Goal: Task Accomplishment & Management: Manage account settings

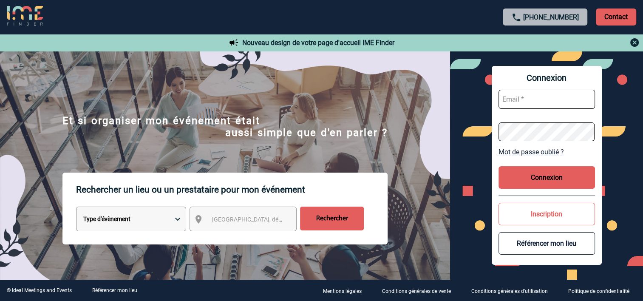
type input "cmercier@ime-groupe.com"
click at [529, 179] on button "Connexion" at bounding box center [547, 177] width 96 height 23
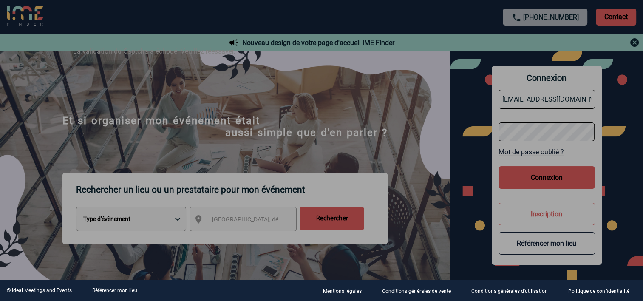
click at [527, 187] on div at bounding box center [321, 150] width 643 height 301
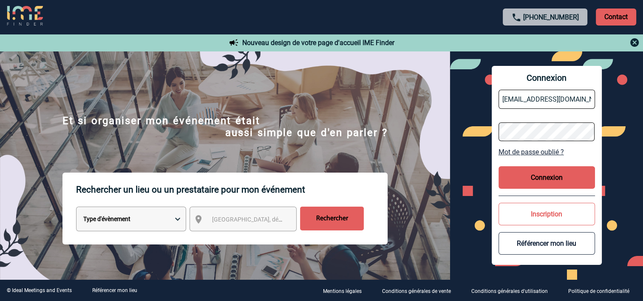
drag, startPoint x: 436, startPoint y: 176, endPoint x: 464, endPoint y: 170, distance: 28.3
click at [437, 176] on div "Rechercher un lieu ou un prestataire pour mon événement Type d'évènement Sémina…" at bounding box center [225, 247] width 450 height 148
click at [552, 180] on button "Connexion" at bounding box center [547, 177] width 96 height 23
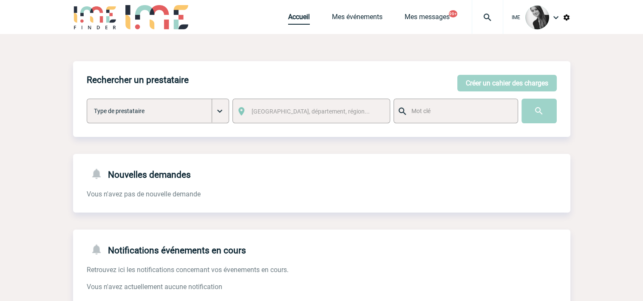
click at [293, 22] on link "Accueil" at bounding box center [299, 19] width 22 height 12
click at [367, 22] on link "Mes événements" at bounding box center [357, 19] width 51 height 12
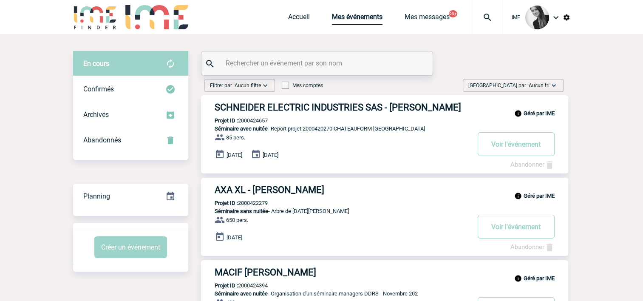
click at [540, 84] on span "Aucun tri" at bounding box center [539, 85] width 21 height 6
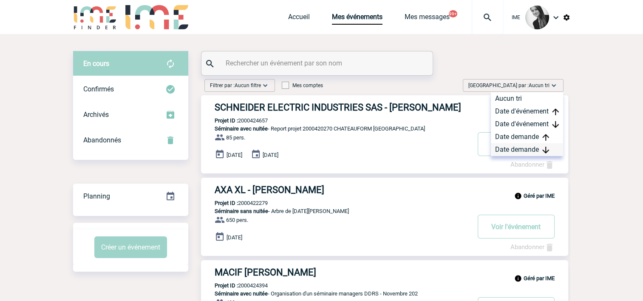
click at [525, 150] on div "Date demande" at bounding box center [527, 149] width 72 height 13
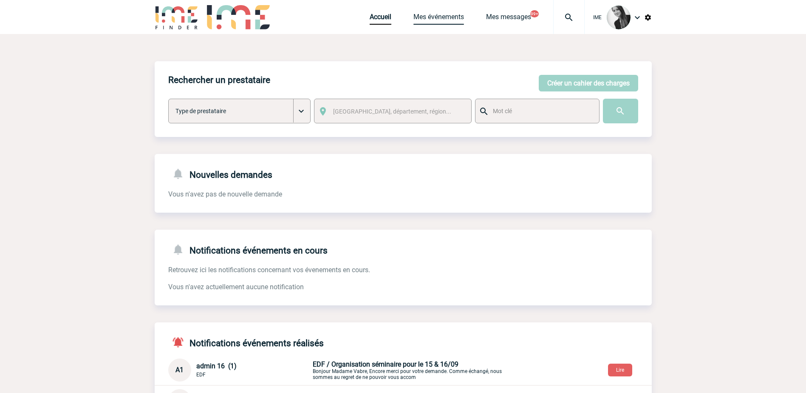
click at [442, 23] on link "Mes événements" at bounding box center [439, 19] width 51 height 12
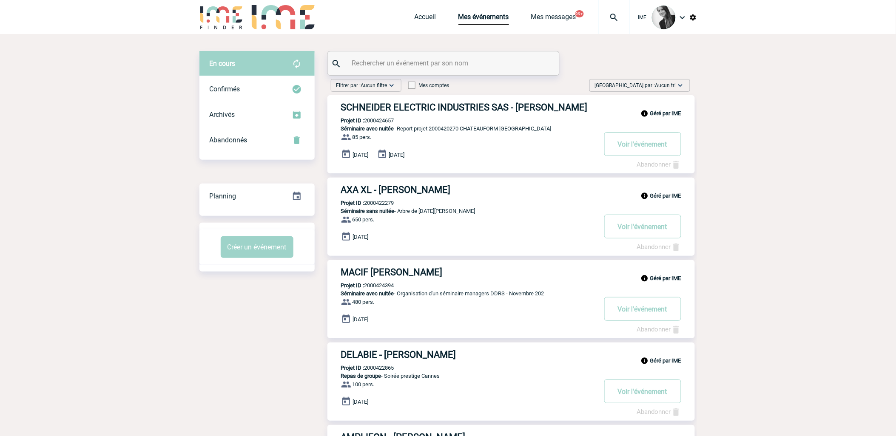
click at [663, 79] on div "Trier par : Aucun tri Aucun tri Date d'événement Date d'événement Date demande …" at bounding box center [639, 85] width 101 height 13
click at [661, 146] on div "Date demande" at bounding box center [653, 149] width 72 height 13
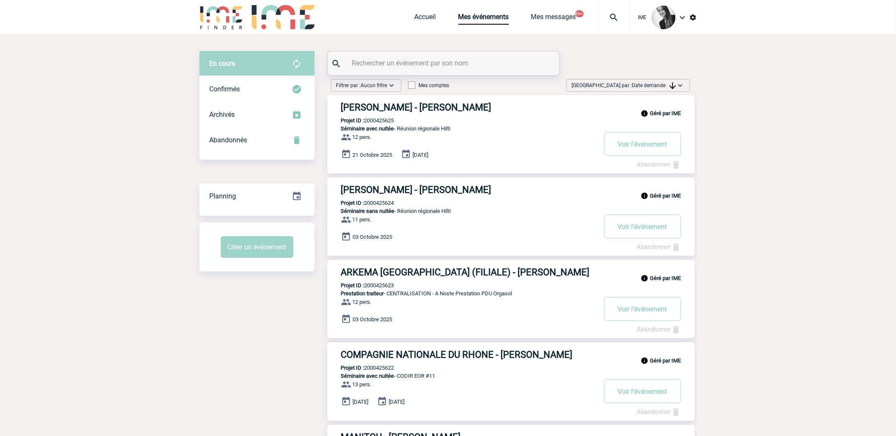
drag, startPoint x: 666, startPoint y: 82, endPoint x: 662, endPoint y: 89, distance: 8.2
click at [665, 83] on span "Date demande" at bounding box center [654, 85] width 44 height 6
click at [638, 145] on div "Date demande" at bounding box center [653, 149] width 72 height 13
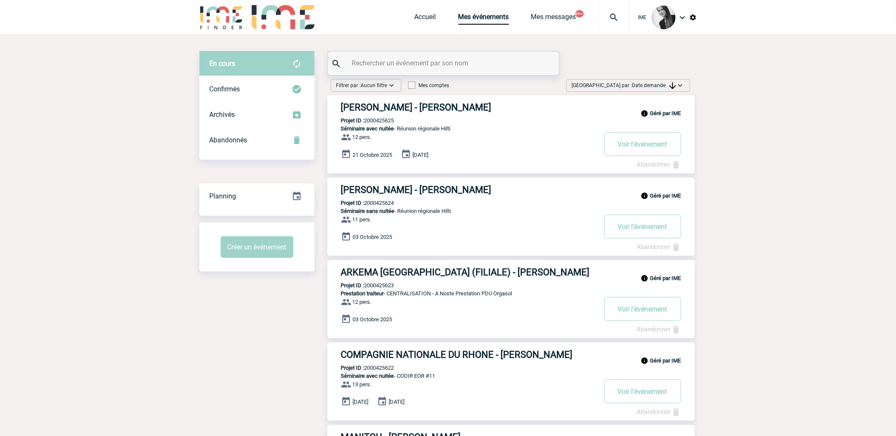
click at [652, 82] on span "Date demande" at bounding box center [654, 85] width 44 height 6
click at [674, 143] on div "Date demande" at bounding box center [653, 149] width 72 height 13
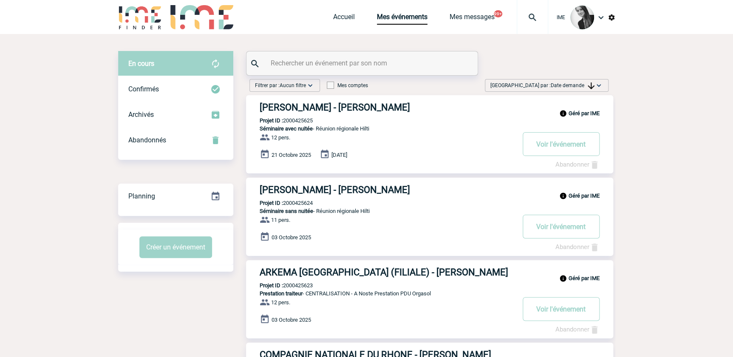
click at [591, 85] on img at bounding box center [591, 85] width 7 height 7
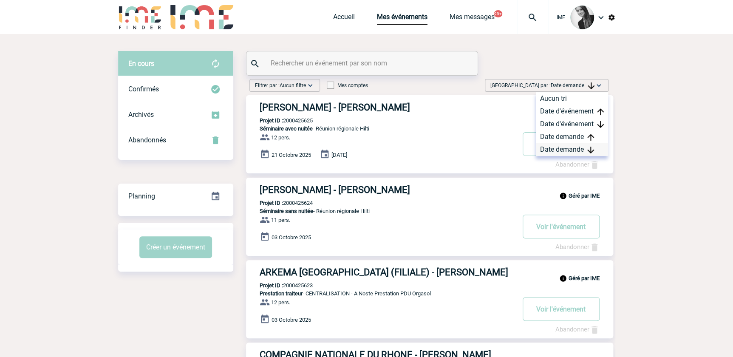
click at [558, 149] on div "Date demande" at bounding box center [572, 149] width 72 height 13
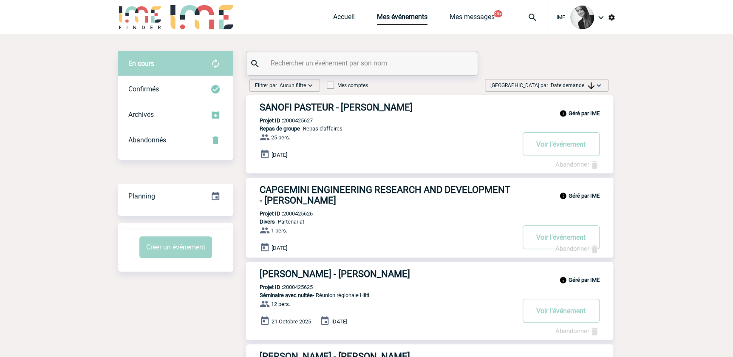
drag, startPoint x: 577, startPoint y: 84, endPoint x: 582, endPoint y: 161, distance: 77.1
click at [578, 85] on span "Date demande" at bounding box center [573, 85] width 44 height 6
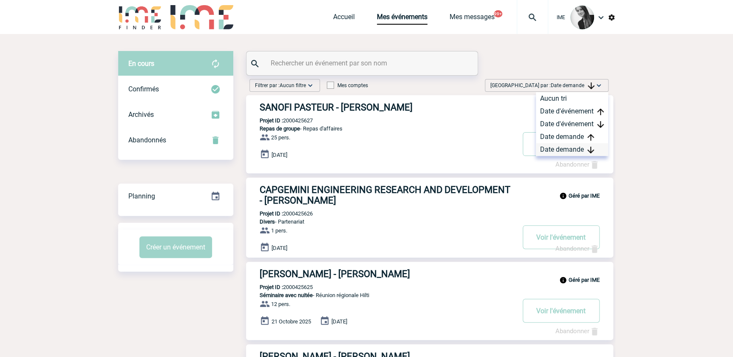
click at [579, 151] on div "Date demande" at bounding box center [572, 149] width 72 height 13
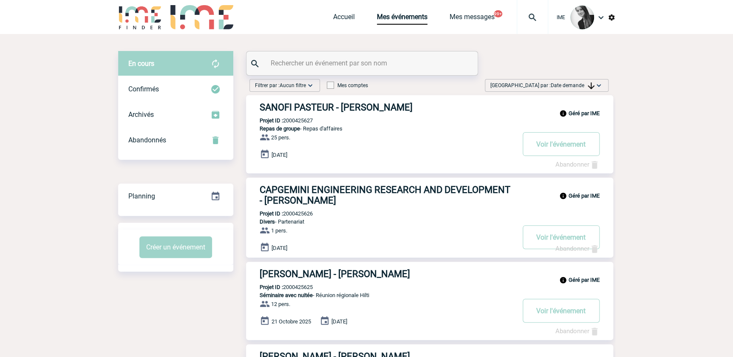
drag, startPoint x: 582, startPoint y: 87, endPoint x: 578, endPoint y: 100, distance: 13.6
click at [582, 87] on span "Date demande" at bounding box center [573, 85] width 44 height 6
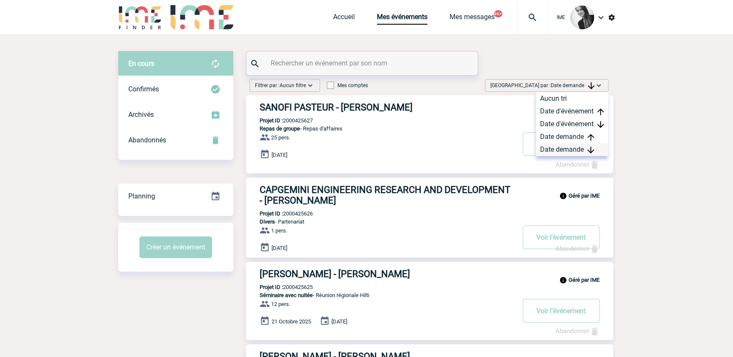
click at [561, 147] on div "Date demande" at bounding box center [572, 149] width 72 height 13
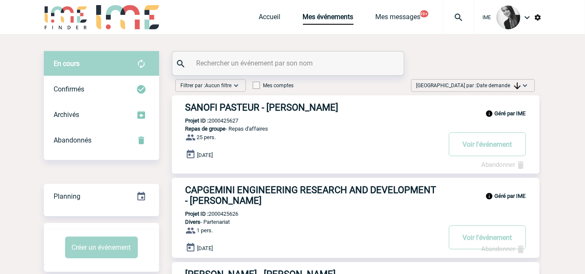
click at [233, 62] on input "text" at bounding box center [288, 63] width 189 height 12
paste input "2000424902"
type input "2000424902"
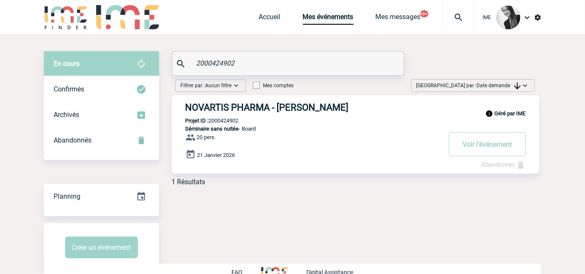
click at [325, 192] on div "En cours En cours Confirmés Archivés Abandonnés En cours Confirmés Archivés Aba…" at bounding box center [292, 161] width 497 height 255
click at [488, 144] on button "Voir l'événement" at bounding box center [486, 144] width 77 height 24
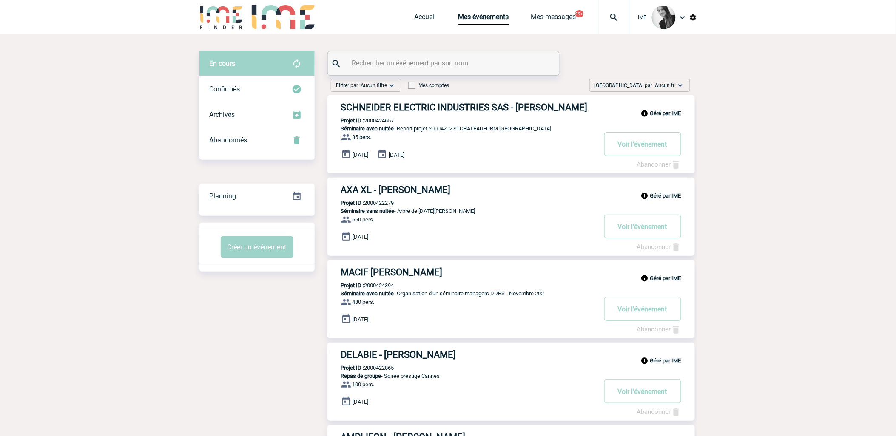
click at [689, 81] on div "[GEOGRAPHIC_DATA] par : Aucun tri Aucun tri Date d'événement Date d'événement D…" at bounding box center [639, 85] width 101 height 13
click at [683, 84] on img at bounding box center [680, 85] width 9 height 9
click at [673, 81] on span "[GEOGRAPHIC_DATA] par : Aucun tri" at bounding box center [635, 85] width 81 height 9
click at [647, 148] on div "Date demande" at bounding box center [653, 149] width 72 height 13
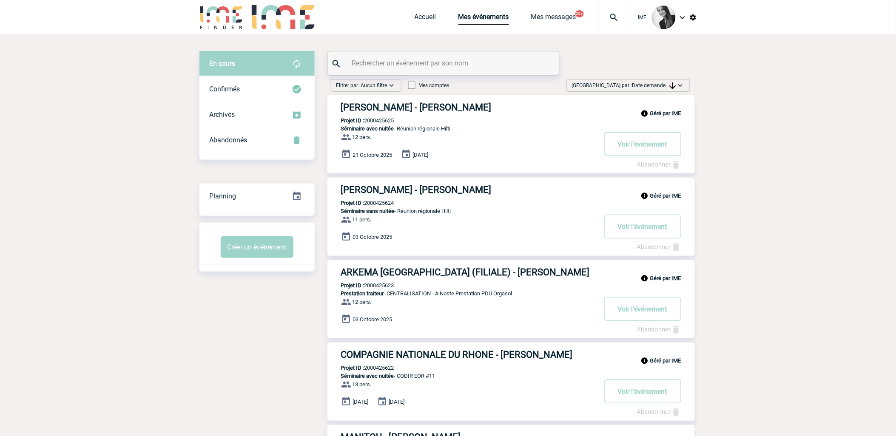
drag, startPoint x: 844, startPoint y: 190, endPoint x: 816, endPoint y: 152, distance: 47.8
drag, startPoint x: 664, startPoint y: 88, endPoint x: 669, endPoint y: 99, distance: 12.9
click at [664, 90] on div "Trier par : Date demande Aucun tri Date d'événement Date d'événement Date deman…" at bounding box center [628, 85] width 124 height 13
click at [667, 148] on div "Date demande" at bounding box center [653, 149] width 72 height 13
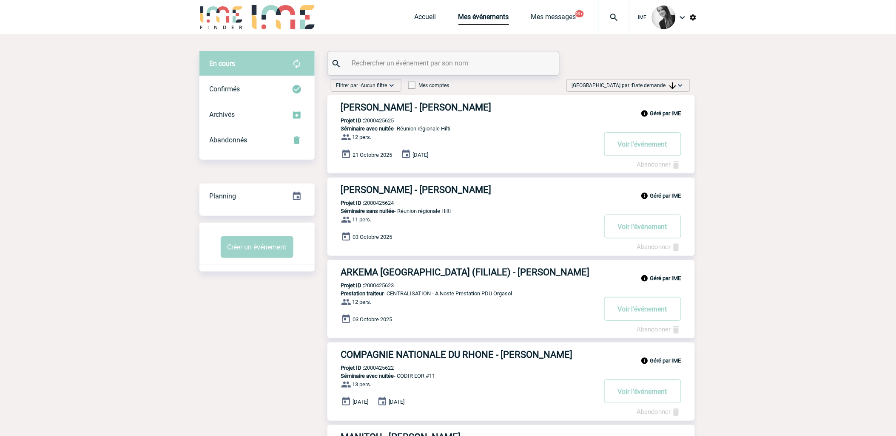
drag, startPoint x: 216, startPoint y: 285, endPoint x: 261, endPoint y: 284, distance: 44.7
click at [661, 79] on div "Trier par : Date demande Aucun tri Date d'événement Date d'événement Date deman…" at bounding box center [628, 85] width 124 height 13
click at [643, 151] on div "Date demande" at bounding box center [653, 149] width 72 height 13
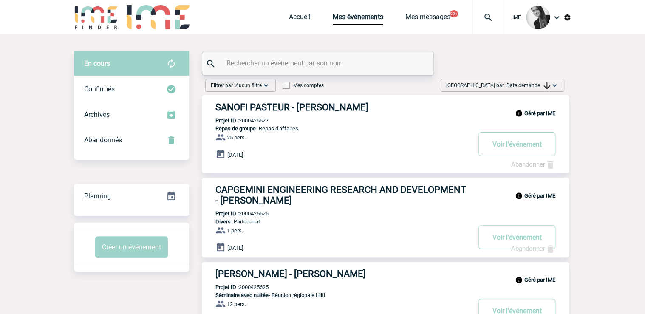
click at [525, 88] on span "Date demande" at bounding box center [529, 85] width 44 height 6
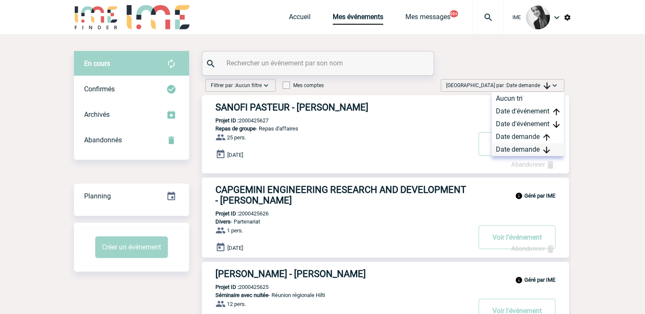
click at [522, 151] on div "Date demande" at bounding box center [528, 149] width 72 height 13
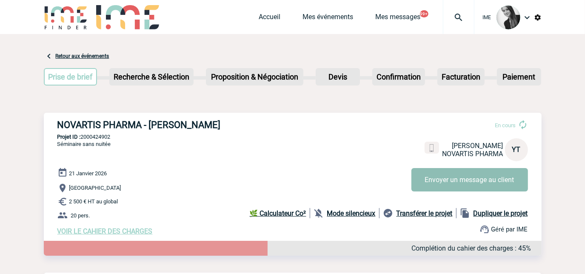
click at [469, 176] on button "Envoyer un message au client" at bounding box center [469, 179] width 116 height 23
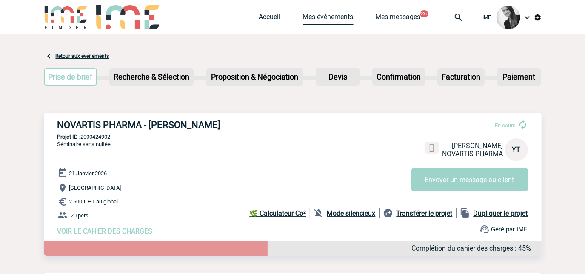
click at [312, 17] on link "Mes événements" at bounding box center [328, 19] width 51 height 12
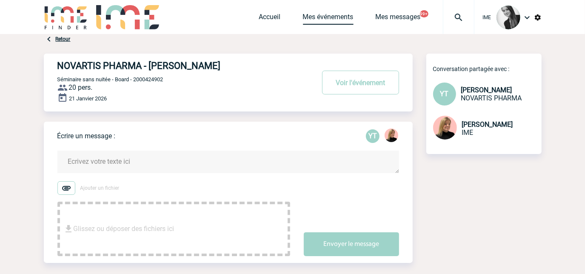
click at [326, 17] on link "Mes événements" at bounding box center [328, 19] width 51 height 12
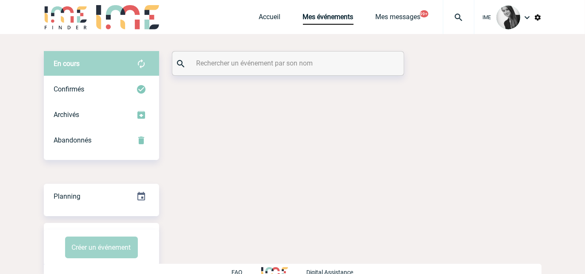
click at [238, 66] on input "text" at bounding box center [288, 63] width 189 height 12
paste input "2000424770"
type input "2000424770"
click at [280, 62] on input "text" at bounding box center [288, 63] width 189 height 12
paste input "2000424900"
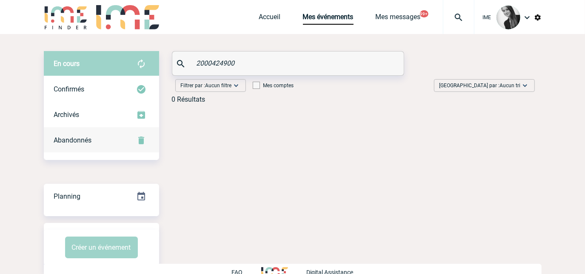
click at [79, 137] on span "Abandonnés" at bounding box center [73, 140] width 38 height 8
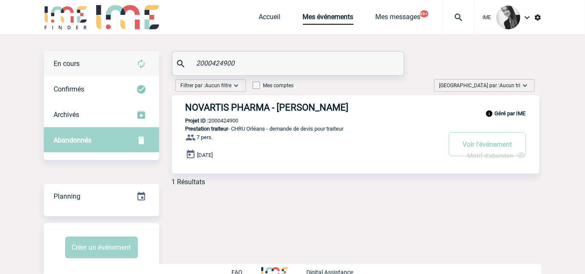
drag, startPoint x: 246, startPoint y: 61, endPoint x: 124, endPoint y: 72, distance: 122.5
click at [124, 72] on div "En cours En cours Confirmés Archivés Abandonnés En cours Confirmés Archivés Aba…" at bounding box center [292, 122] width 497 height 142
paste input "5310"
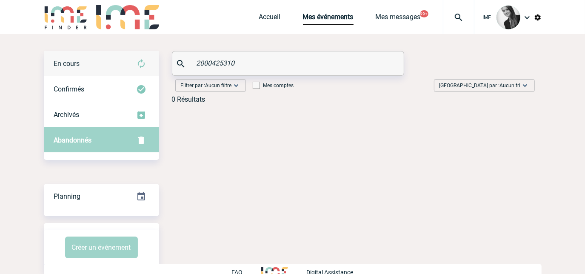
click at [121, 62] on div "En cours" at bounding box center [101, 64] width 115 height 26
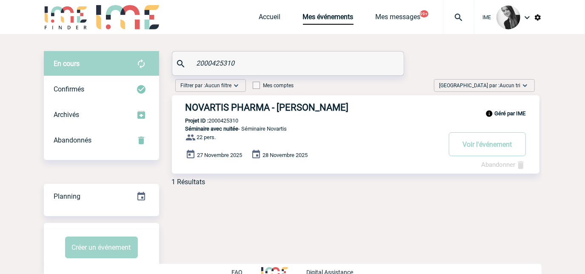
drag, startPoint x: 243, startPoint y: 60, endPoint x: 140, endPoint y: 58, distance: 102.5
click at [141, 58] on div "En cours En cours Confirmés Archivés Abandonnés En cours Confirmés Archivés Aba…" at bounding box center [292, 122] width 497 height 142
paste input "85"
type input "2000425385"
drag, startPoint x: 243, startPoint y: 180, endPoint x: 237, endPoint y: 238, distance: 58.6
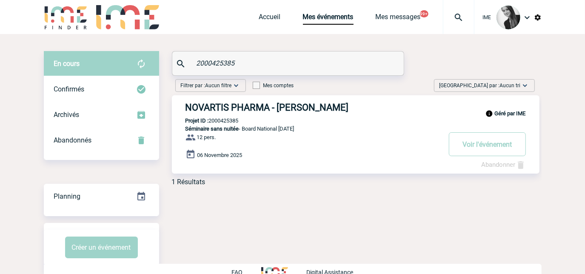
click at [243, 182] on div "1 Résultats" at bounding box center [355, 182] width 367 height 8
